Goal: Complete application form: Complete application form

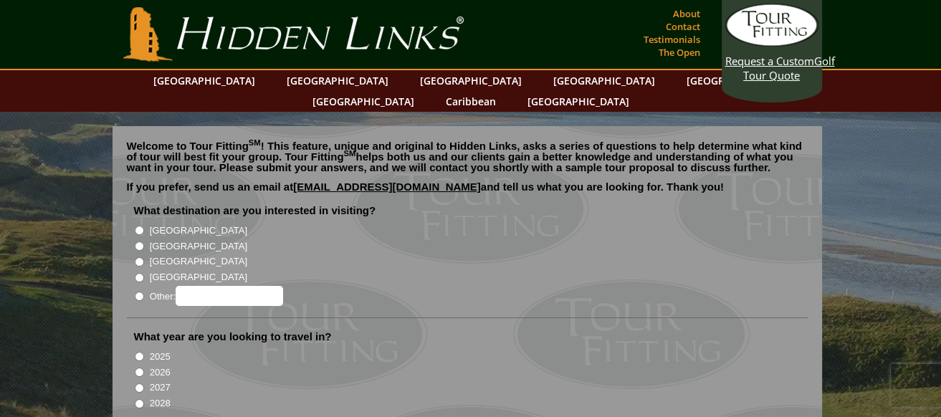
click at [137, 242] on input "[GEOGRAPHIC_DATA]" at bounding box center [139, 246] width 9 height 9
radio input "true"
click at [137, 368] on input "2026" at bounding box center [139, 372] width 9 height 9
radio input "true"
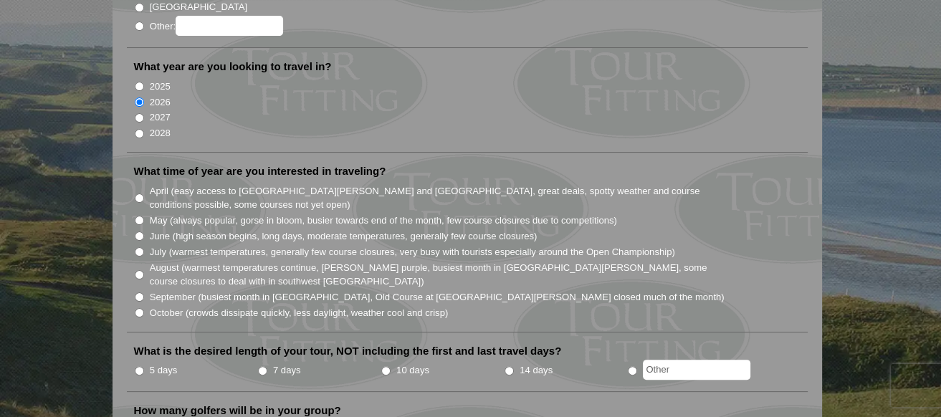
scroll to position [287, 0]
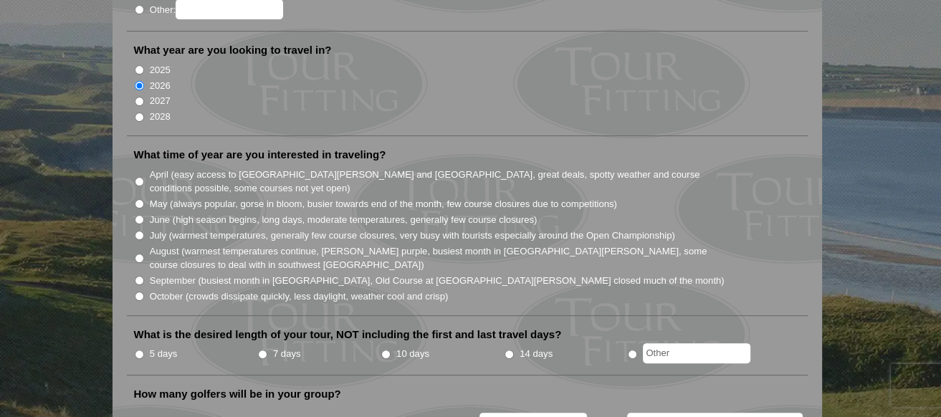
click at [142, 231] on input "July (warmest temperatures, generally few course closures, very busy with touri…" at bounding box center [139, 235] width 9 height 9
radio input "true"
click at [139, 350] on input "5 days" at bounding box center [139, 354] width 9 height 9
radio input "true"
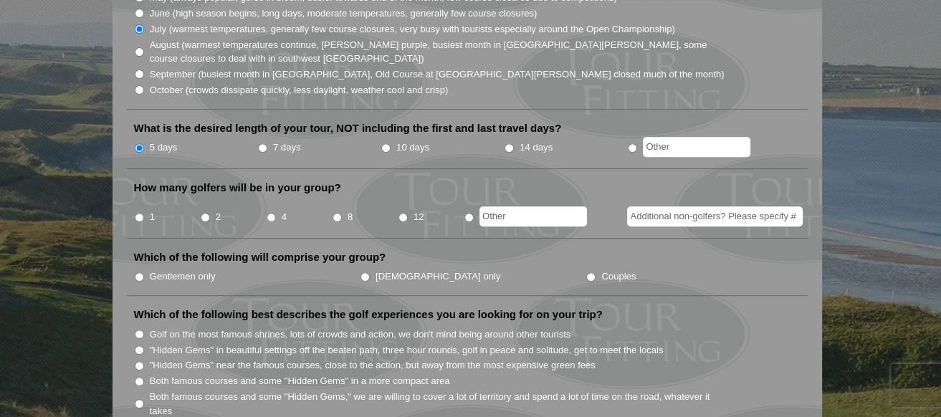
scroll to position [502, 0]
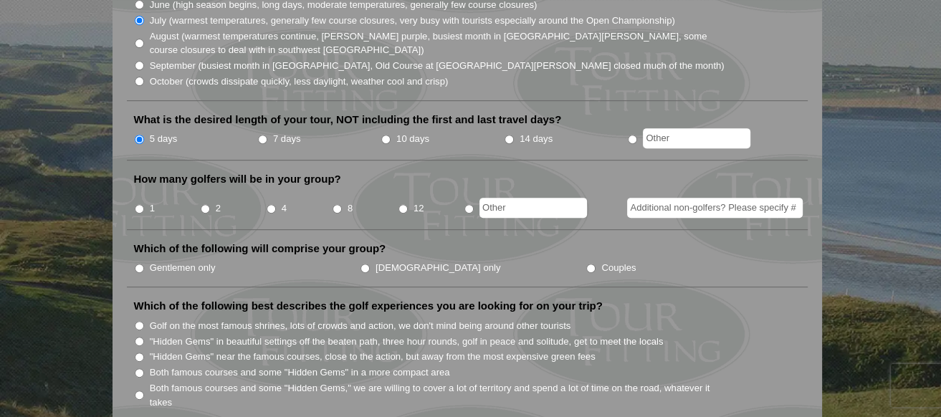
click at [333, 204] on input "8" at bounding box center [337, 208] width 9 height 9
radio input "true"
click at [660, 198] on input "Additional non-golfers? Please specify #" at bounding box center [715, 208] width 176 height 20
click at [587, 264] on input "Couples" at bounding box center [591, 268] width 9 height 9
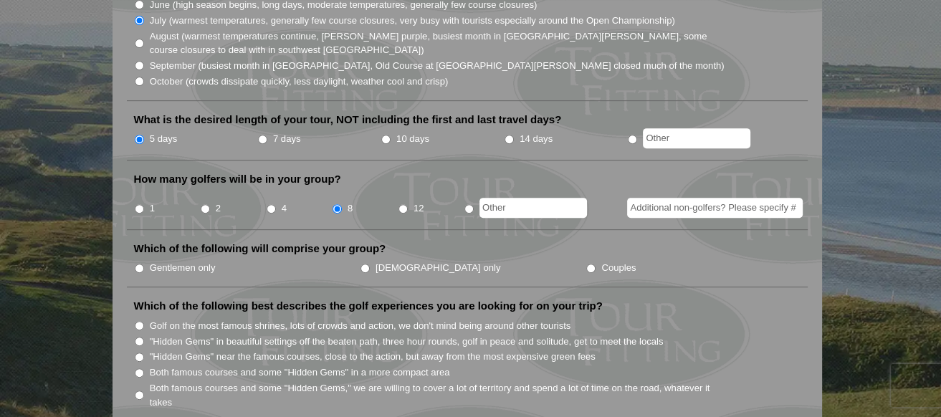
radio input "true"
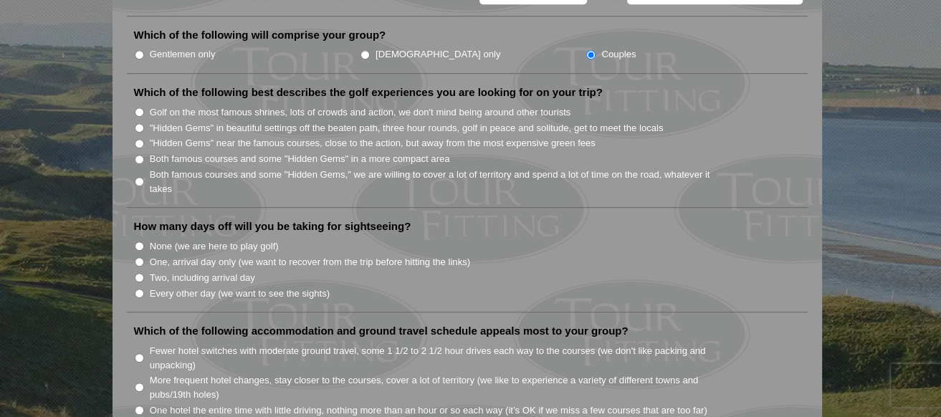
scroll to position [717, 0]
click at [136, 106] on input "Golf on the most famous shrines, lots of crowds and action, we don't mind being…" at bounding box center [139, 110] width 9 height 9
radio input "true"
click at [139, 256] on input "One, arrival day only (we want to recover from the trip before hitting the link…" at bounding box center [139, 260] width 9 height 9
radio input "true"
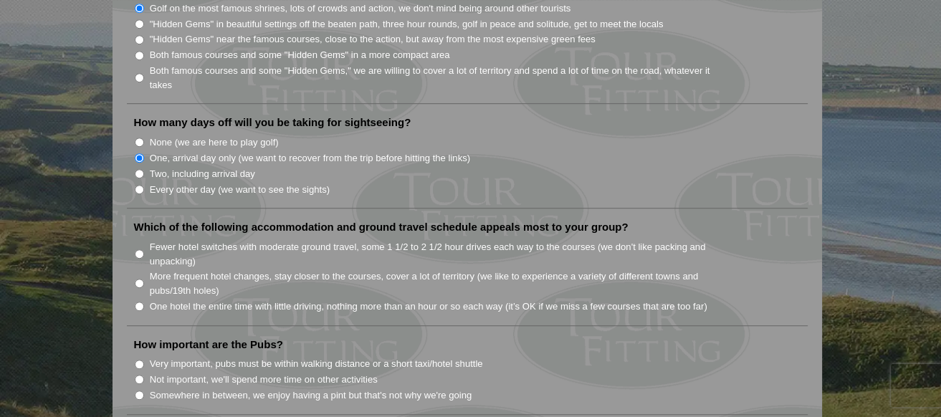
scroll to position [860, 0]
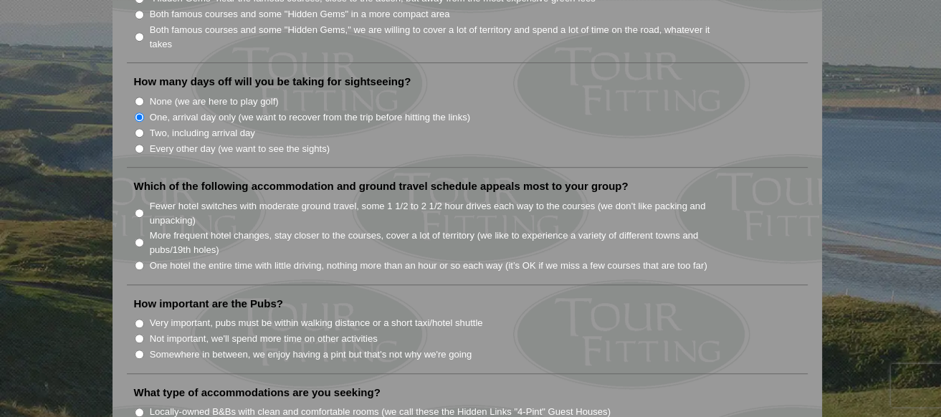
click at [136, 261] on input "One hotel the entire time with little driving, nothing more than an hour or so …" at bounding box center [139, 265] width 9 height 9
radio input "true"
click at [141, 350] on input "Somewhere in between, we enjoy having a pint but that's not why we're going" at bounding box center [139, 354] width 9 height 9
radio input "true"
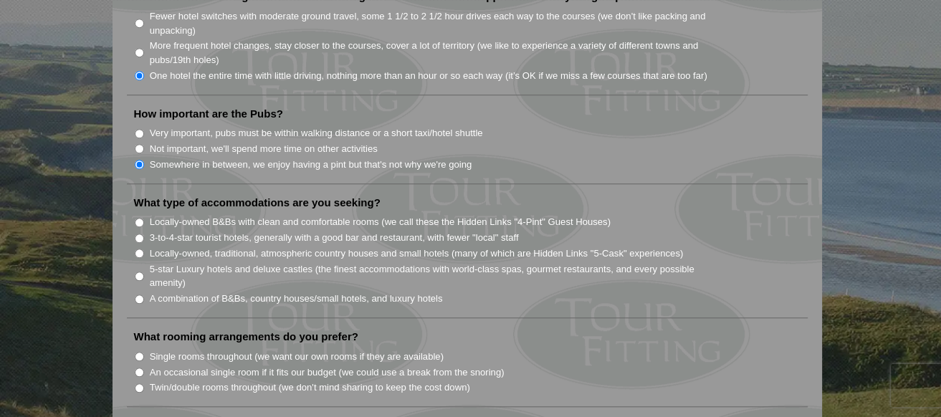
scroll to position [1076, 0]
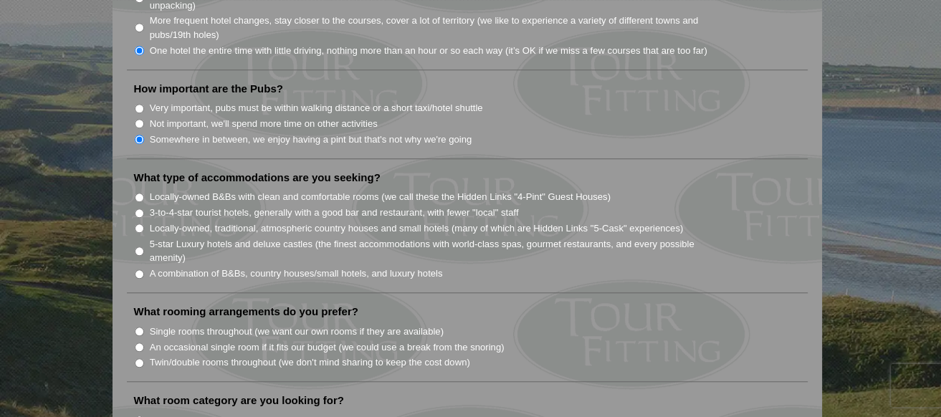
click at [140, 247] on input "5-star Luxury hotels and deluxe castles (the finest accommodations with world-c…" at bounding box center [139, 251] width 9 height 9
radio input "true"
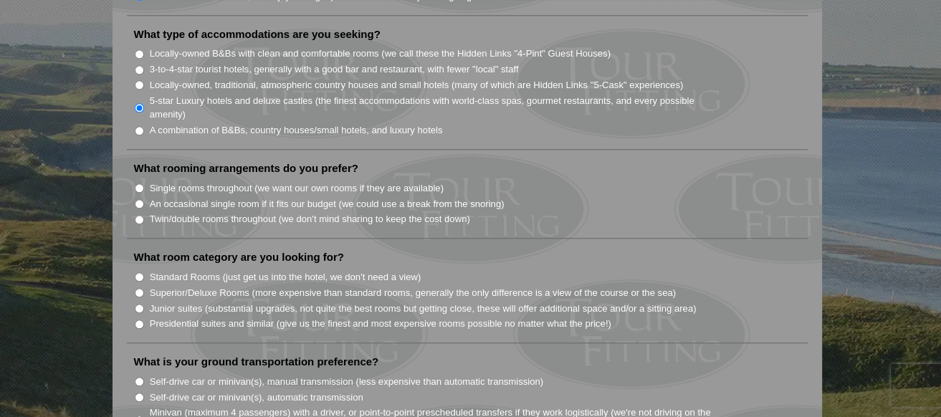
click at [138, 184] on input "Single rooms throughout (we want our own rooms if they are available)" at bounding box center [139, 188] width 9 height 9
radio input "true"
click at [140, 288] on input "Superior/Deluxe Rooms (more expensive than standard rooms, generally the only d…" at bounding box center [139, 292] width 9 height 9
radio input "true"
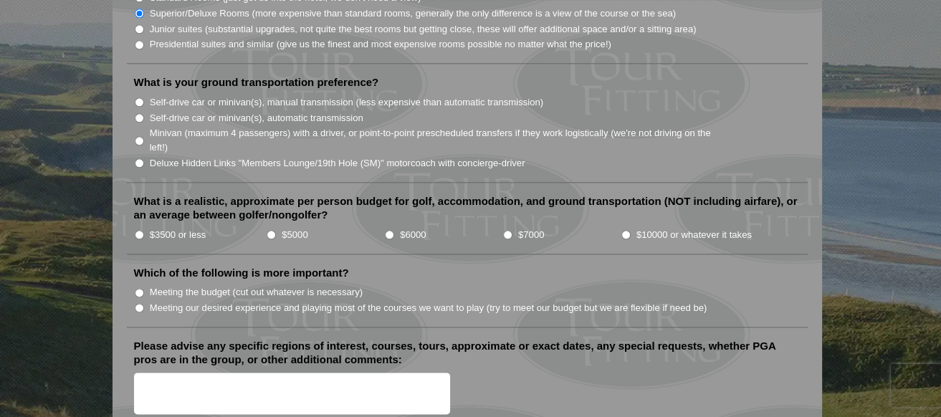
scroll to position [1506, 0]
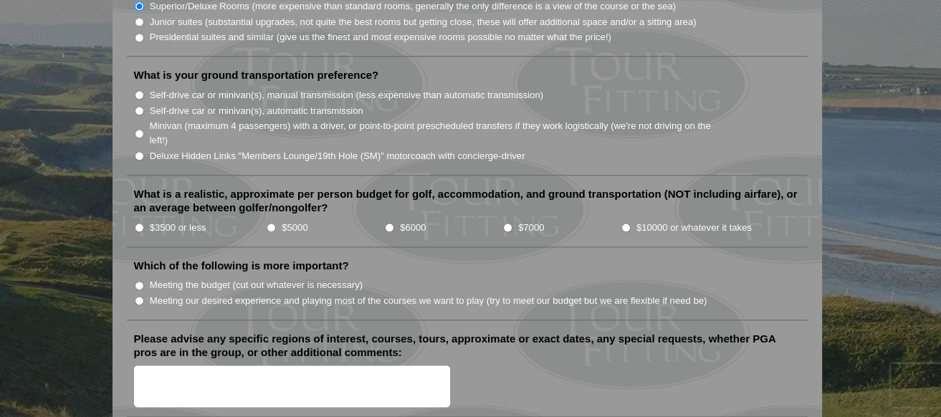
click at [138, 129] on input "Minivan (maximum 4 passengers) with a driver, or point-to-point prescheduled tr…" at bounding box center [139, 133] width 9 height 9
radio input "true"
click at [143, 223] on input "$3500 or less" at bounding box center [139, 227] width 9 height 9
radio input "true"
click at [138, 296] on input "Meeting our desired experience and playing most of the courses we want to play …" at bounding box center [139, 300] width 9 height 9
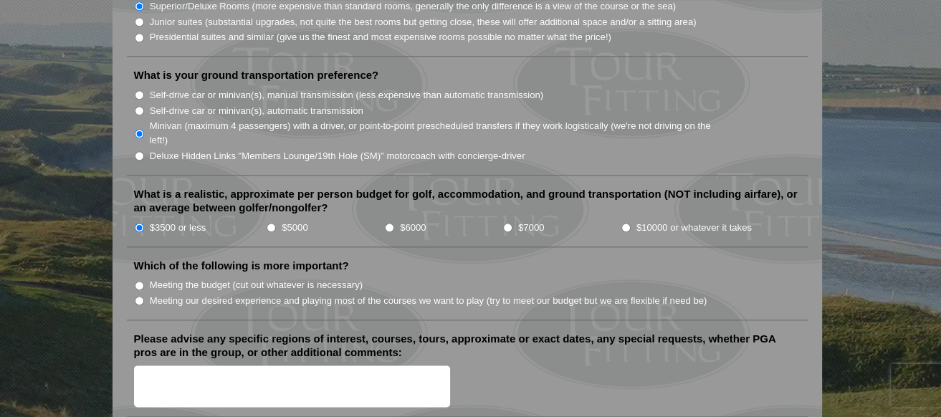
radio input "true"
click at [170, 366] on textarea "Please advise any specific regions of interest, courses, tours, approximate or …" at bounding box center [292, 387] width 317 height 42
click at [194, 366] on textarea "The Old coure, St. Andrews" at bounding box center [292, 387] width 317 height 42
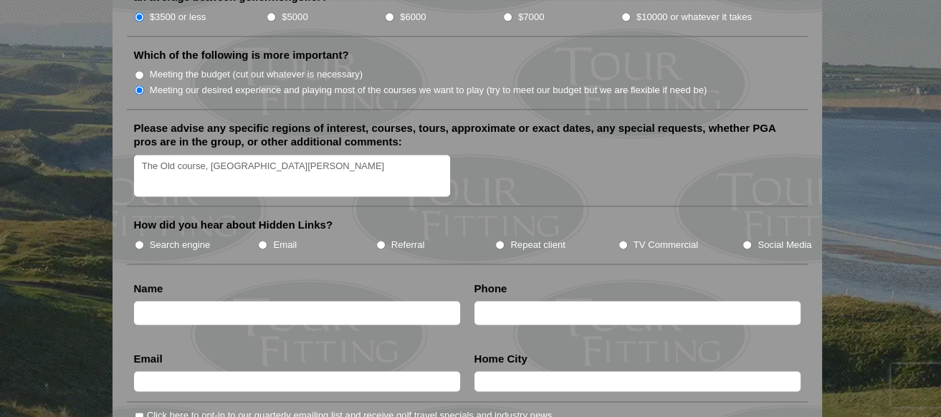
scroll to position [1793, 0]
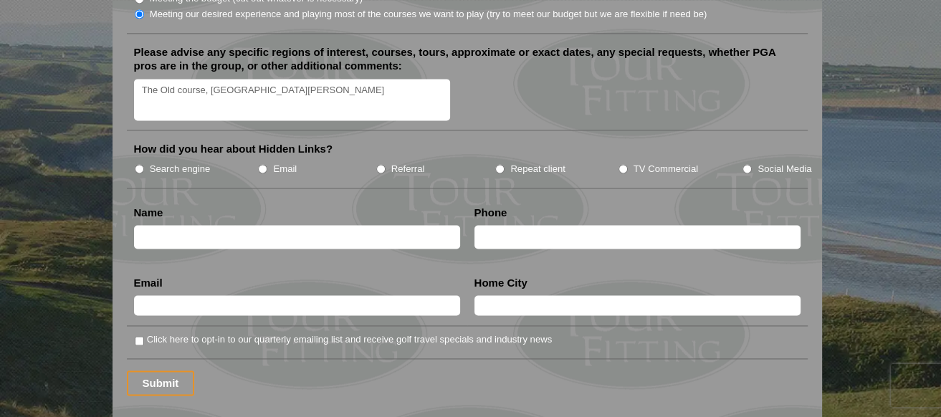
type textarea "The Old course, St. Andrews"
click at [262, 164] on input "Email" at bounding box center [262, 168] width 9 height 9
radio input "true"
click at [243, 225] on input "text" at bounding box center [297, 237] width 326 height 24
type input "Richard Schwartz"
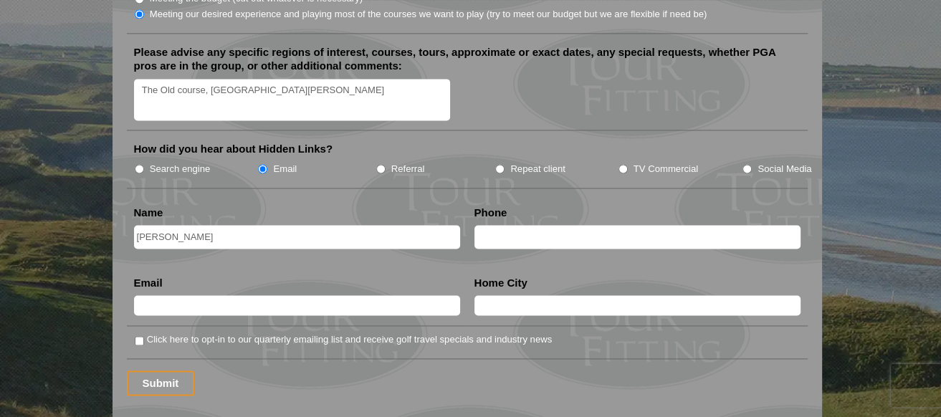
click at [494, 225] on input "text" at bounding box center [638, 237] width 326 height 24
type input "171474303"
click at [293, 295] on input "text" at bounding box center [297, 305] width 326 height 20
type input "owenesq@aol.com"
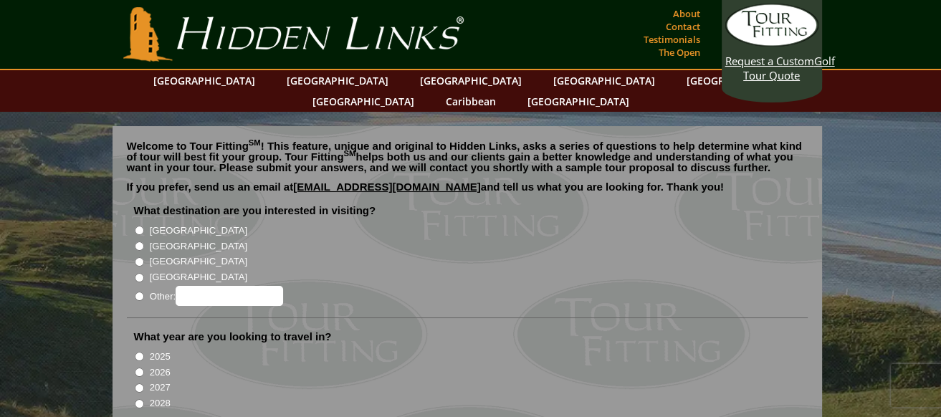
click at [136, 242] on input "[GEOGRAPHIC_DATA]" at bounding box center [139, 246] width 9 height 9
radio input "true"
